Goal: Transaction & Acquisition: Purchase product/service

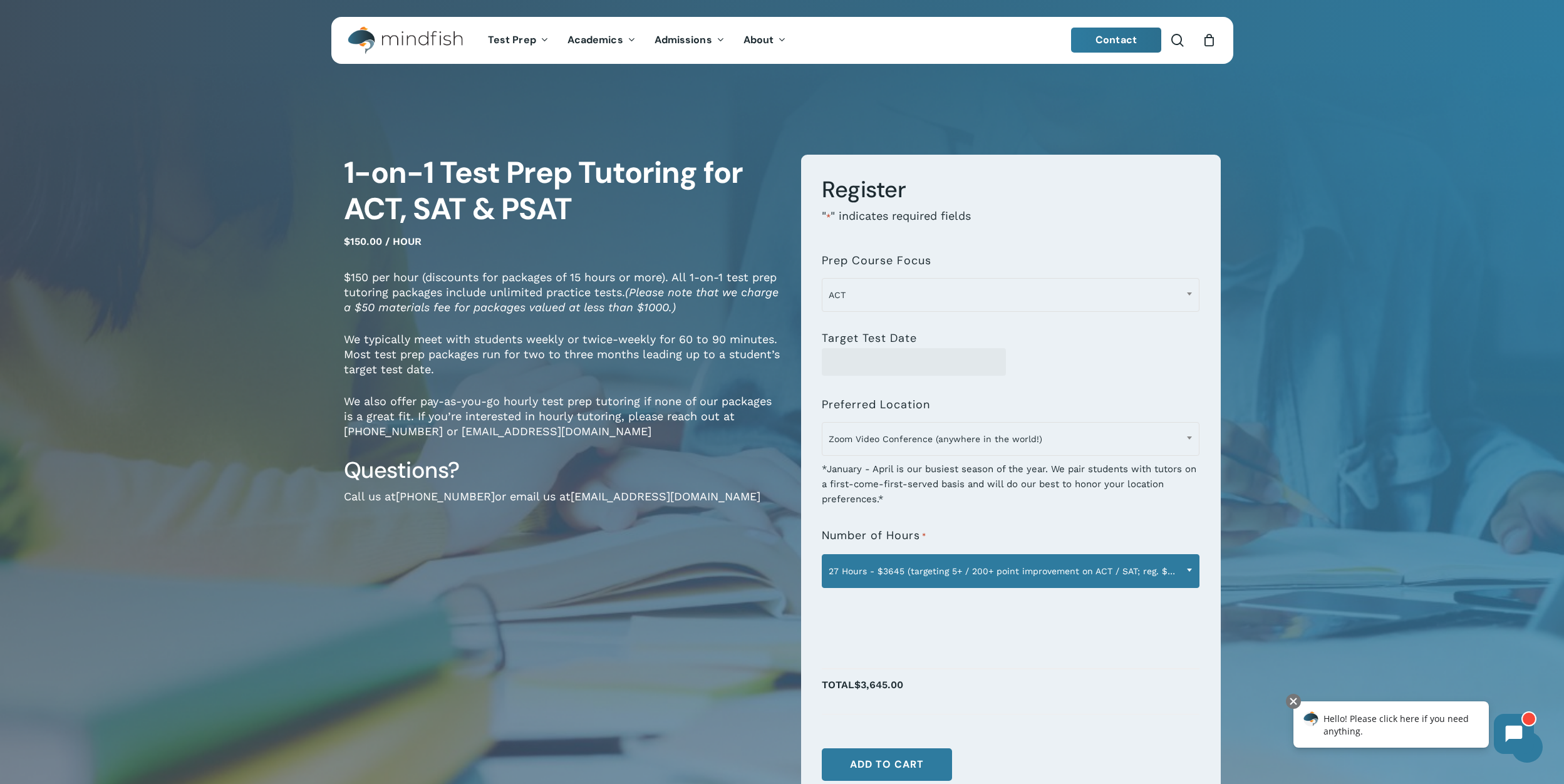
click at [930, 574] on span "27 Hours - $3645 (targeting 5+ / 200+ point improvement on ACT / SAT; reg. $405…" at bounding box center [1010, 571] width 376 height 26
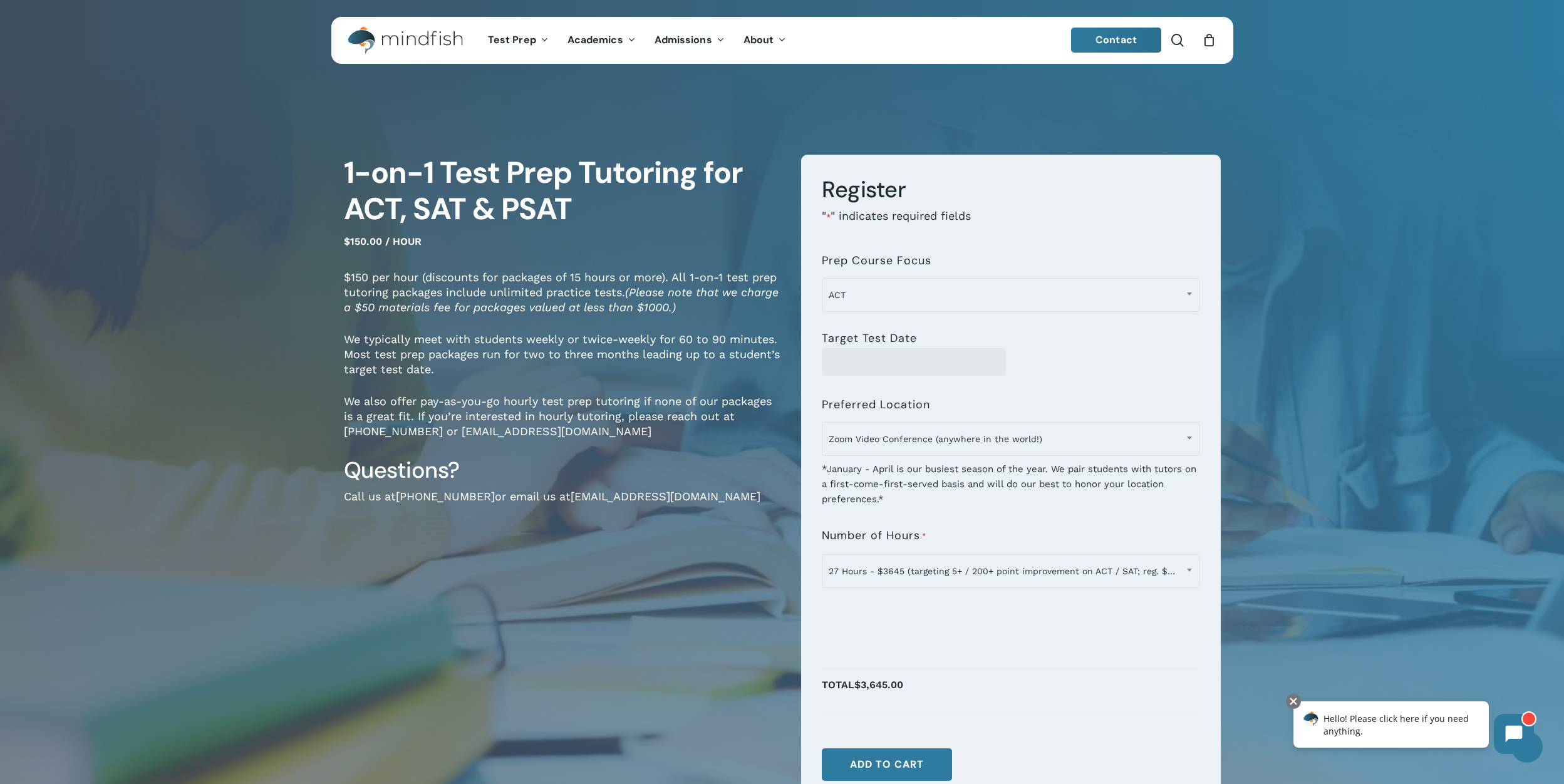
click at [1276, 403] on div "1-on-1 Test Prep Tutoring for ACT, SAT & PSAT $150.00 / hour $150 per hour (dis…" at bounding box center [782, 489] width 1002 height 826
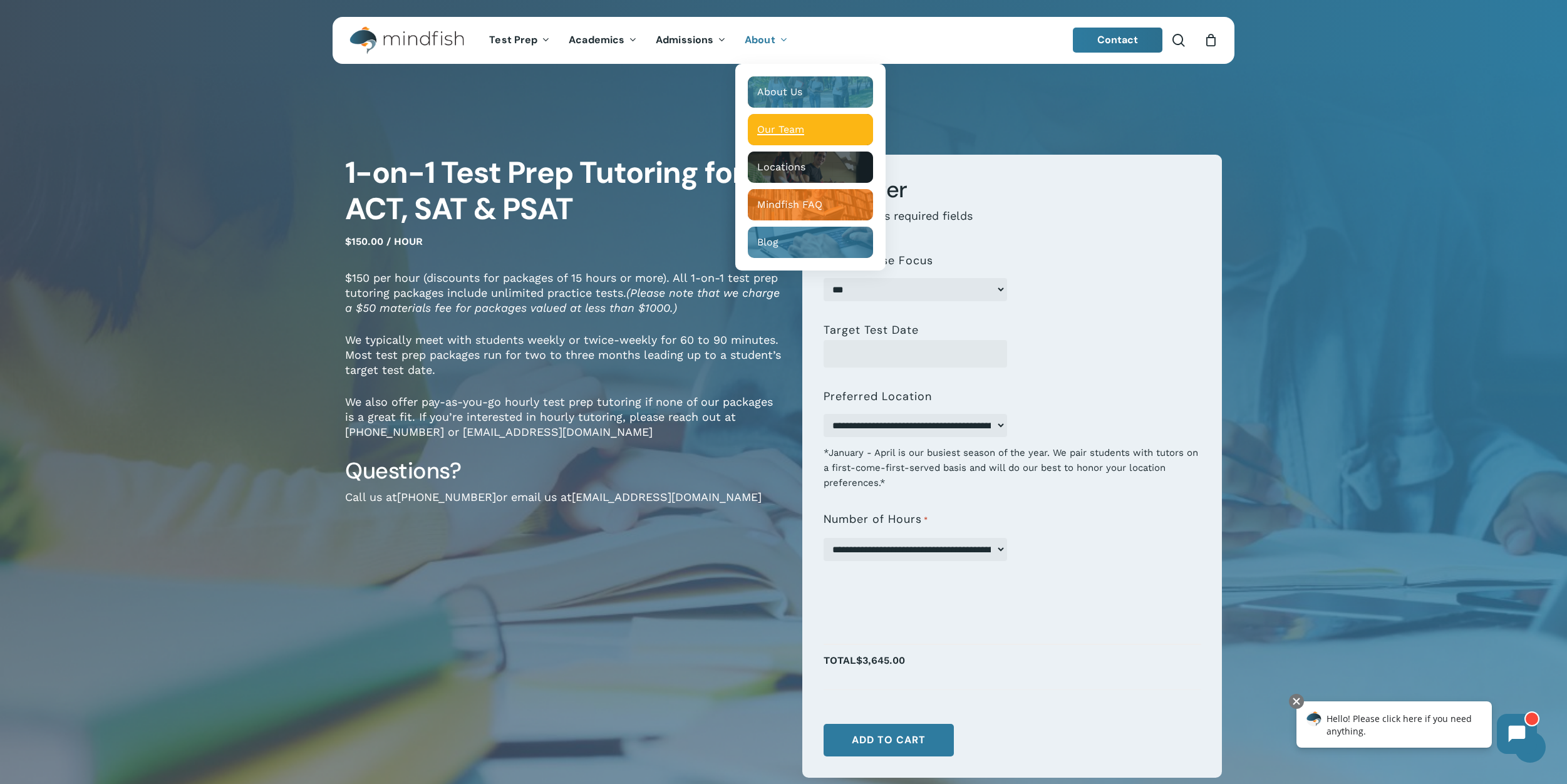
click at [784, 137] on div "Main Menu" at bounding box center [811, 129] width 125 height 32
